Goal: Information Seeking & Learning: Learn about a topic

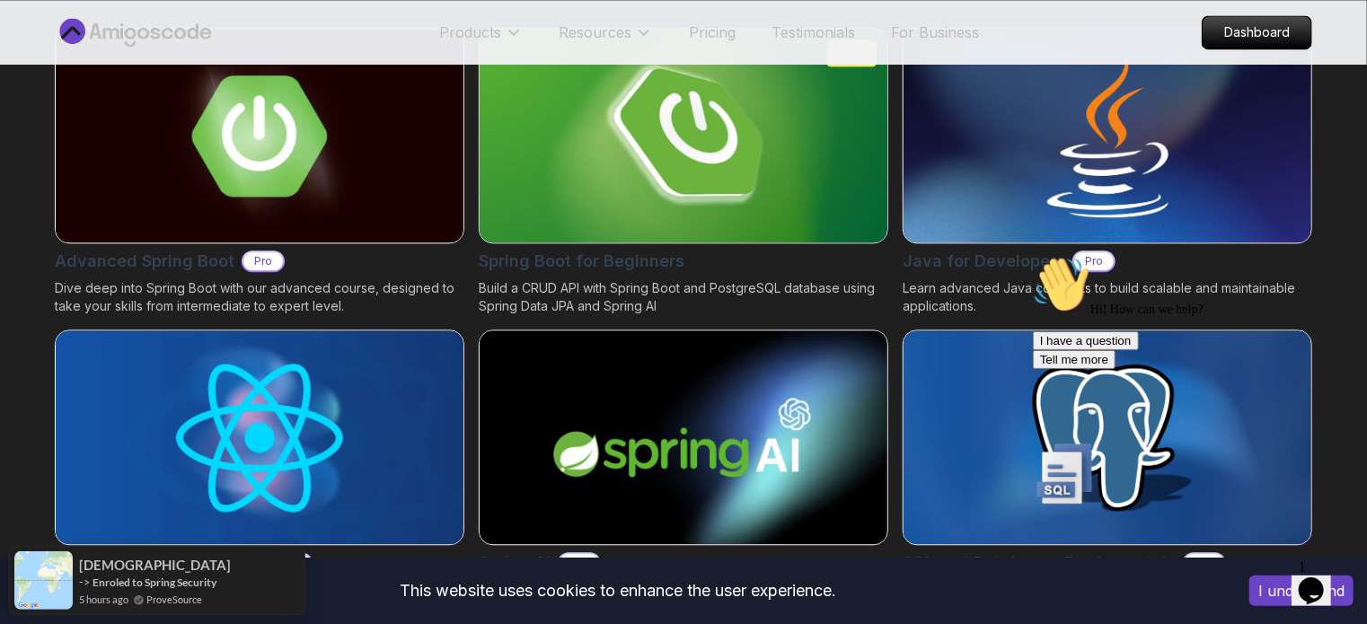
scroll to position [1943, 0]
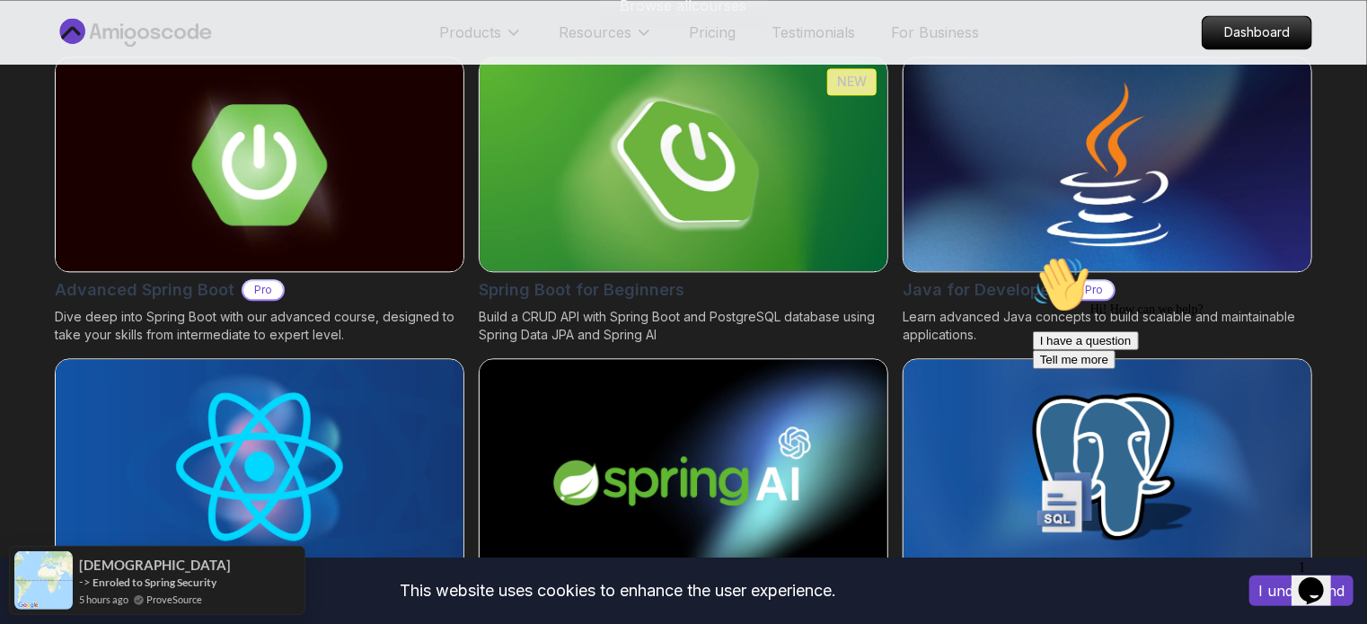
click at [521, 344] on div "Advanced Spring Boot Pro Dive deep into Spring Boot with our advanced course, d…" at bounding box center [683, 351] width 1257 height 589
click at [511, 319] on p "Build a CRUD API with Spring Boot and PostgreSQL database using Spring Data JPA…" at bounding box center [683, 326] width 409 height 36
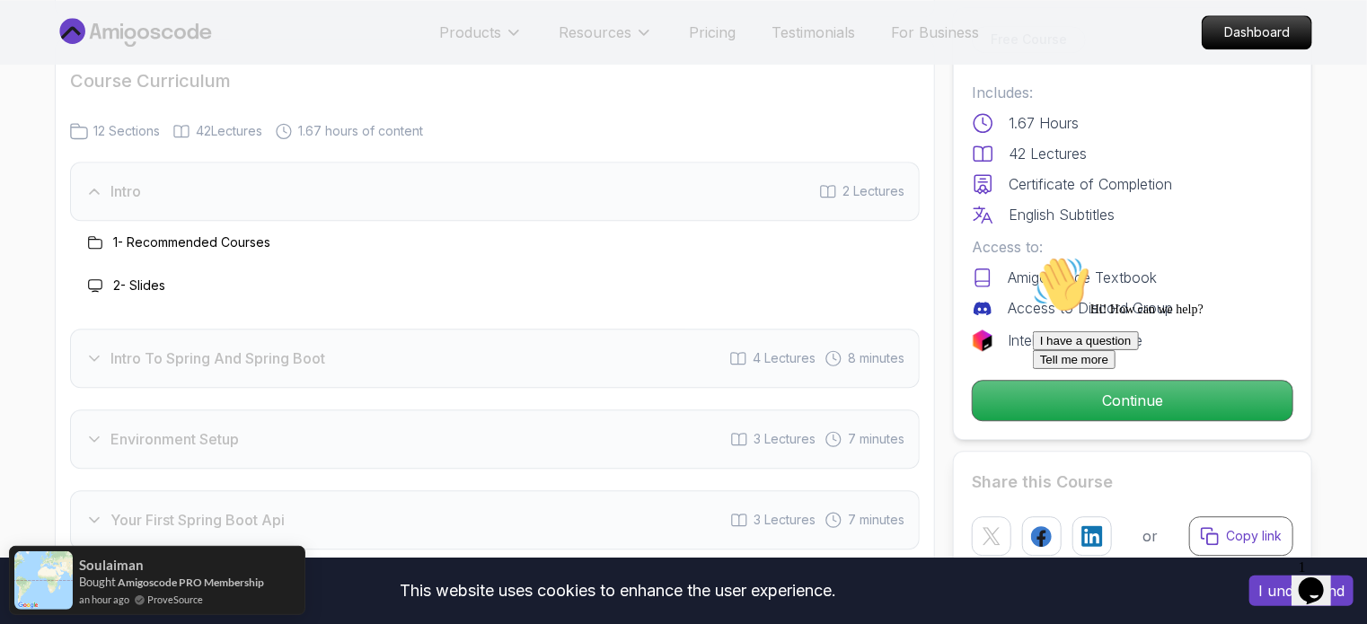
scroll to position [2221, 0]
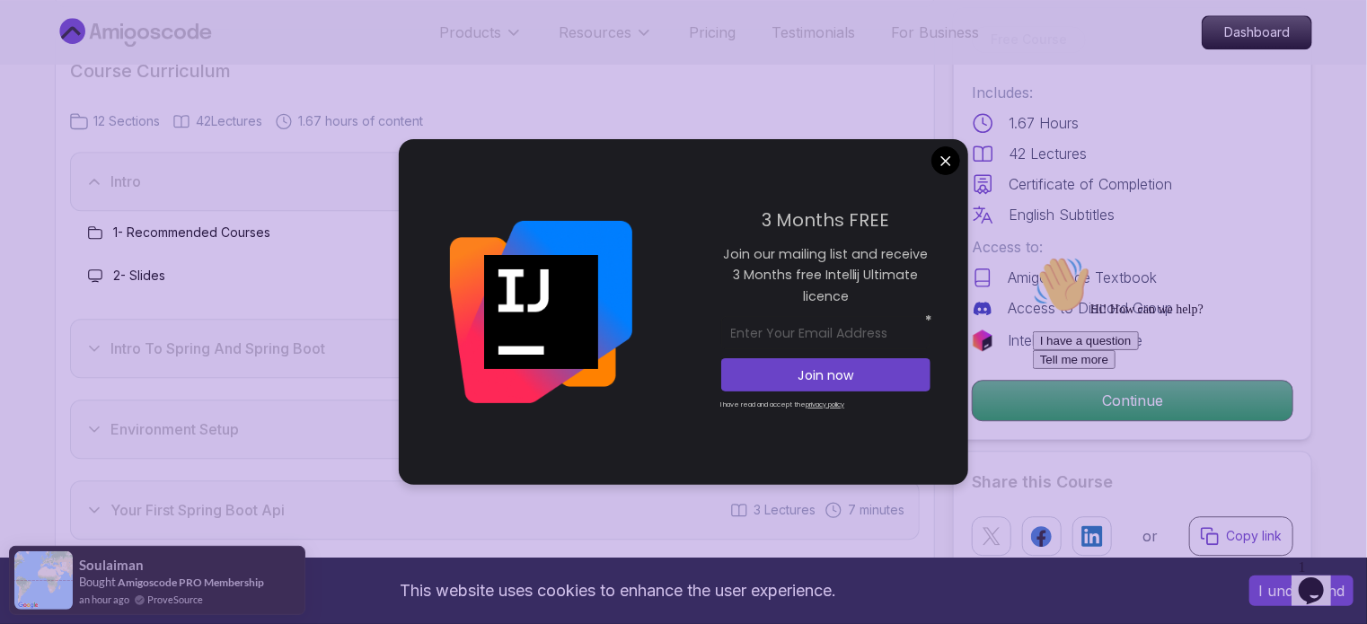
click at [84, 322] on div "Intro To Spring And Spring Boot 4 Lectures 8 minutes" at bounding box center [494, 348] width 849 height 59
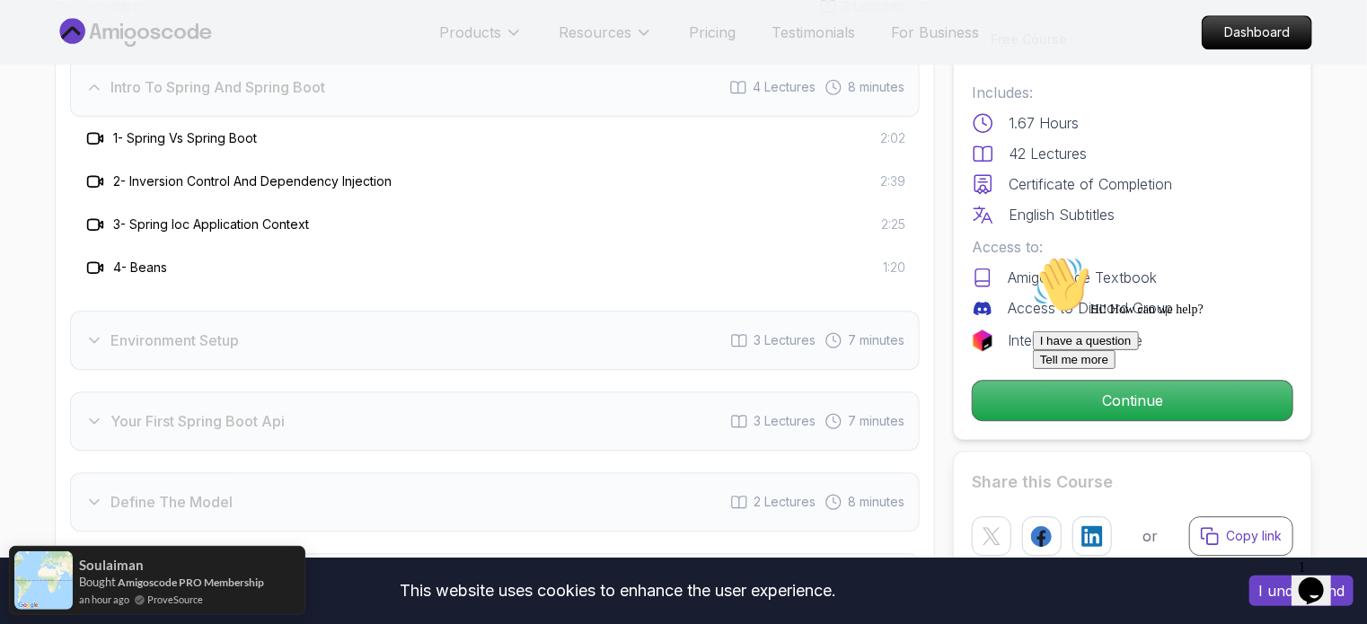
scroll to position [2430, 0]
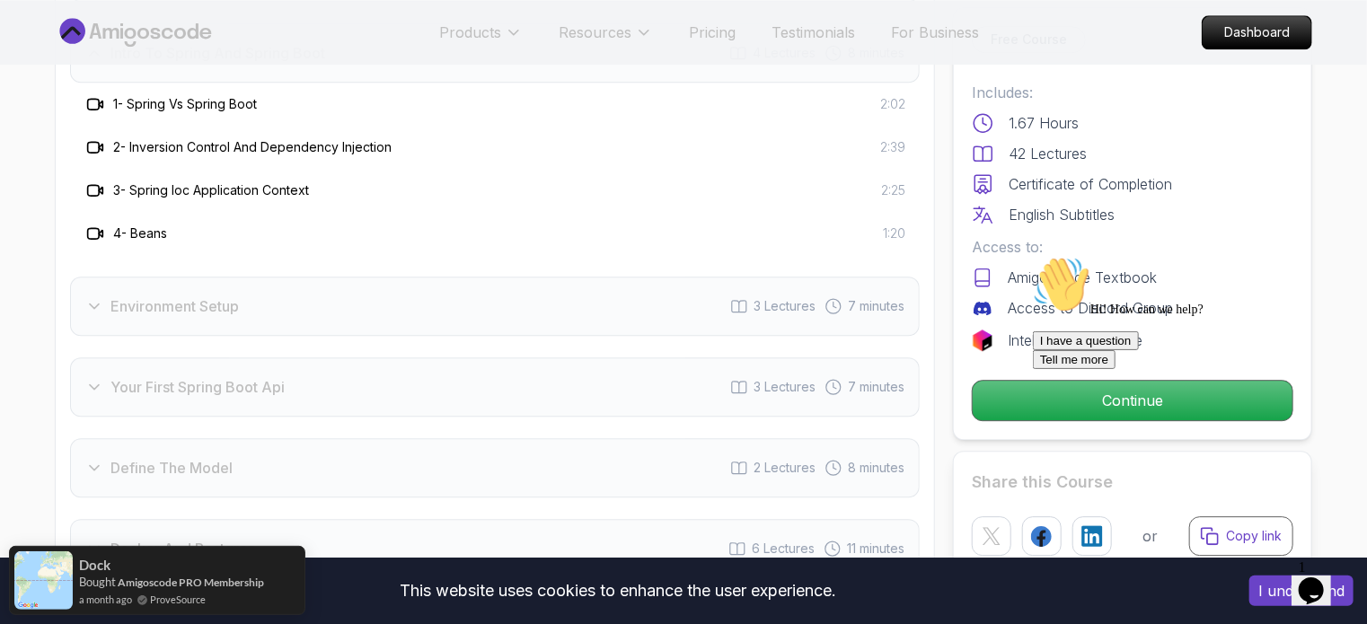
click at [85, 295] on div "Environment Setup" at bounding box center [162, 306] width 154 height 22
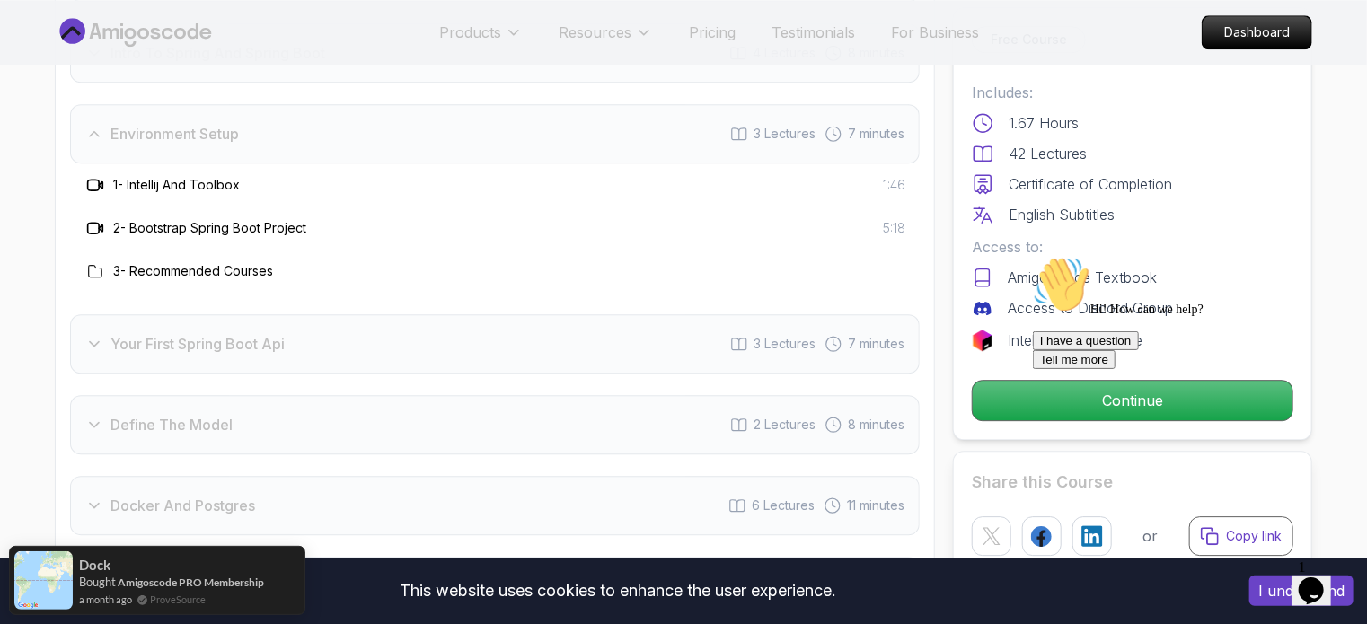
click at [88, 335] on icon at bounding box center [94, 344] width 18 height 18
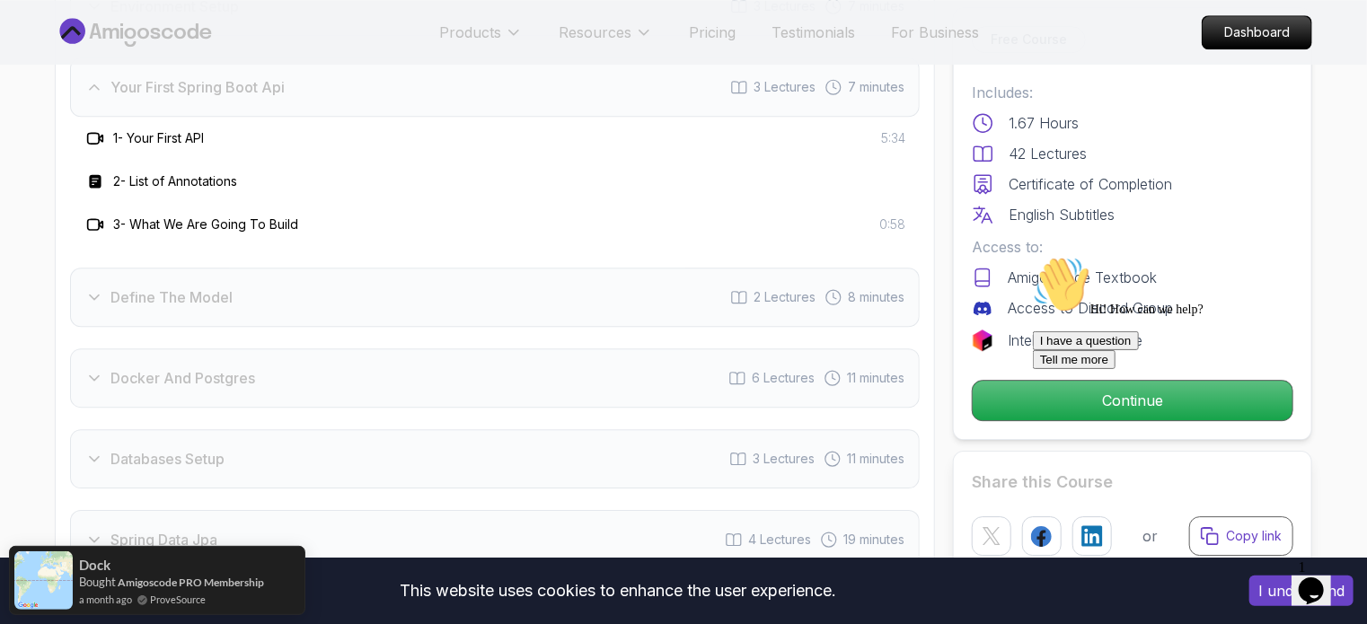
scroll to position [2558, 0]
click at [92, 287] on icon at bounding box center [94, 296] width 18 height 18
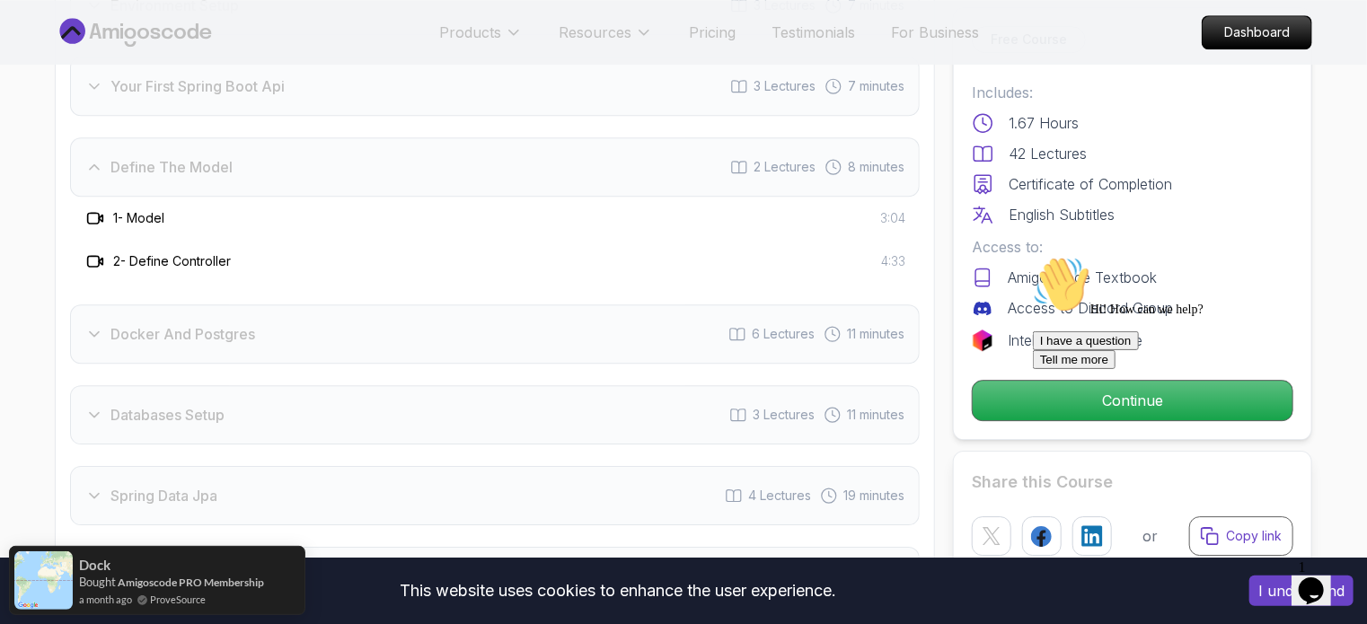
click at [81, 304] on div "Docker And Postgres 6 Lectures 11 minutes" at bounding box center [494, 333] width 849 height 59
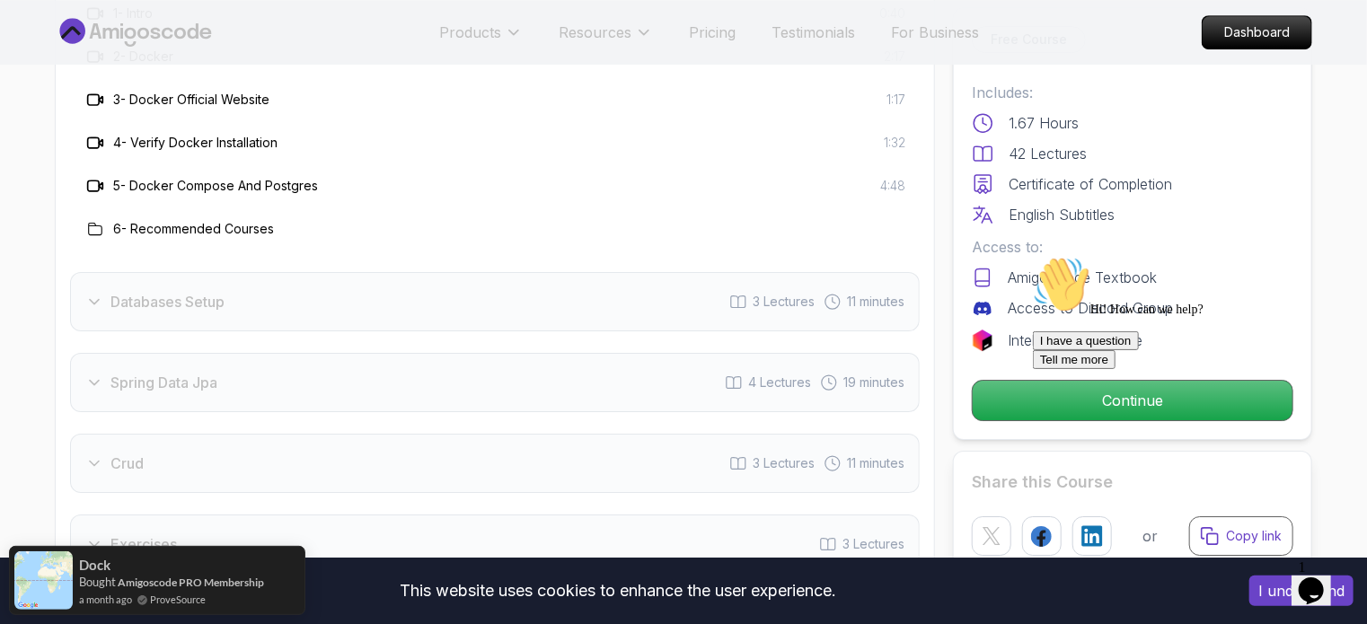
scroll to position [2869, 0]
